Goal: Navigation & Orientation: Find specific page/section

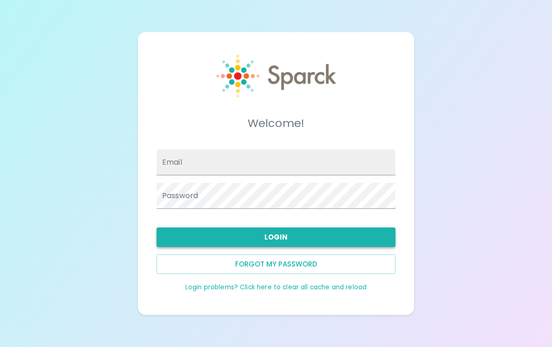
type input "[EMAIL_ADDRESS][DOMAIN_NAME]"
click at [293, 235] on button "Login" at bounding box center [276, 237] width 239 height 20
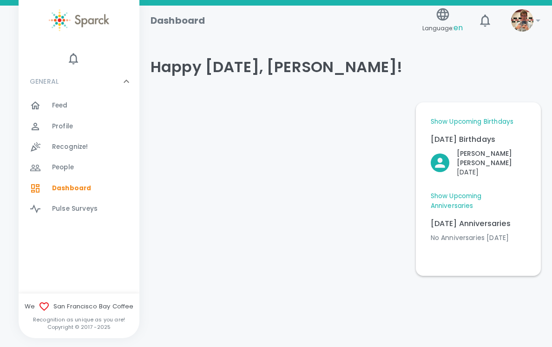
click at [459, 191] on link "Show Upcoming Anniversaries" at bounding box center [478, 200] width 95 height 19
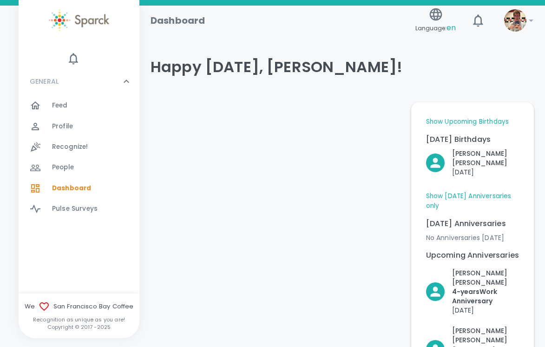
click at [445, 195] on link "Show [DATE] Anniversaries only" at bounding box center [472, 200] width 93 height 19
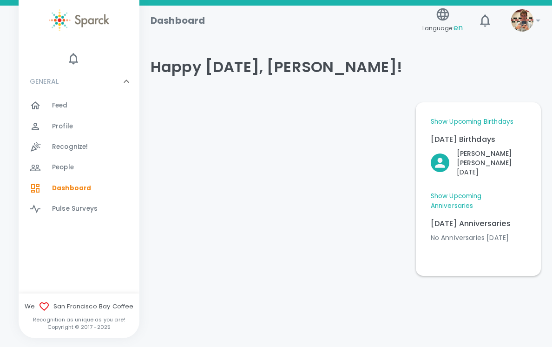
click at [462, 125] on link "Show Upcoming Birthdays" at bounding box center [472, 121] width 83 height 9
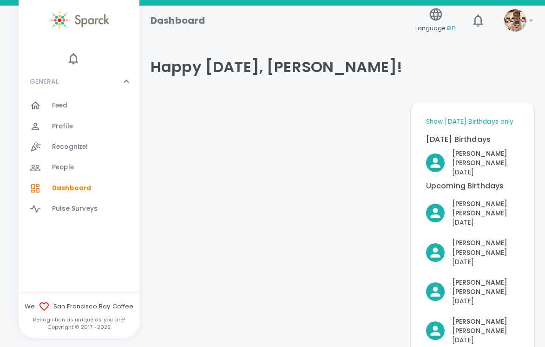
click at [462, 124] on link "Show [DATE] Birthdays only" at bounding box center [470, 121] width 88 height 9
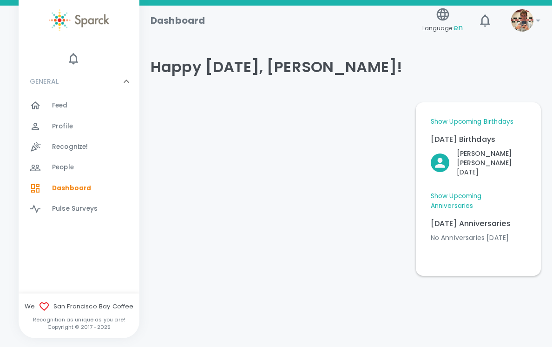
click at [453, 191] on link "Show Upcoming Anniversaries" at bounding box center [478, 200] width 95 height 19
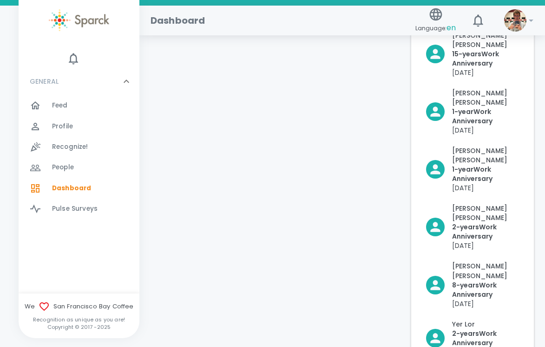
scroll to position [976, 0]
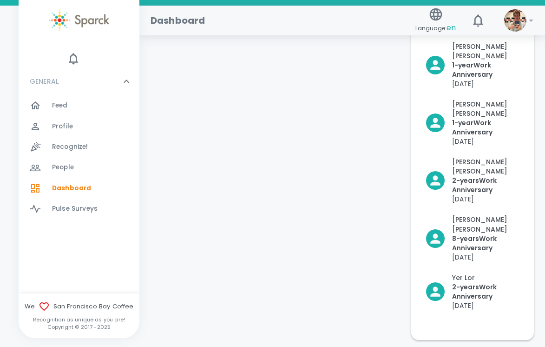
click at [70, 161] on span "People 0" at bounding box center [63, 167] width 22 height 13
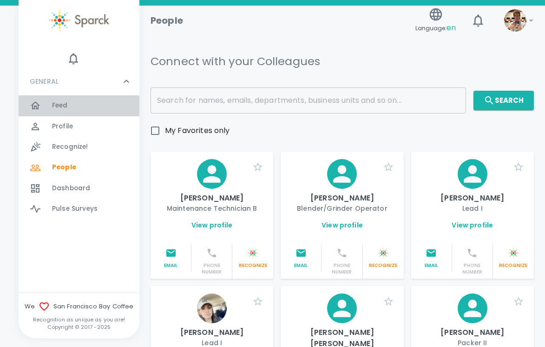
click at [68, 107] on div "Feed 0" at bounding box center [95, 105] width 87 height 13
